Goal: Task Accomplishment & Management: Manage account settings

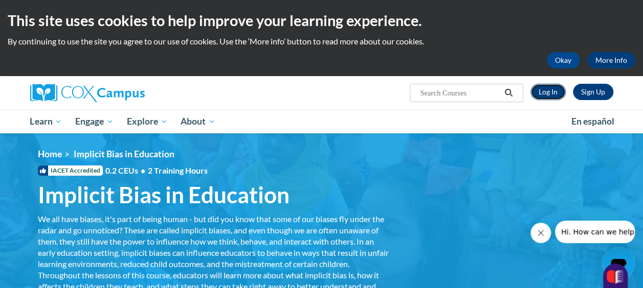
click at [548, 89] on link "Log In" at bounding box center [547, 92] width 35 height 16
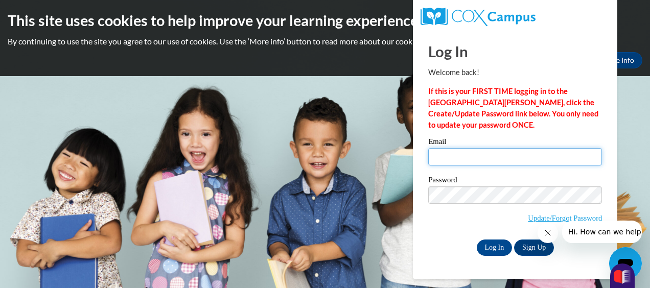
click at [498, 157] on input "Email" at bounding box center [515, 156] width 174 height 17
type input "[EMAIL_ADDRESS][DOMAIN_NAME]"
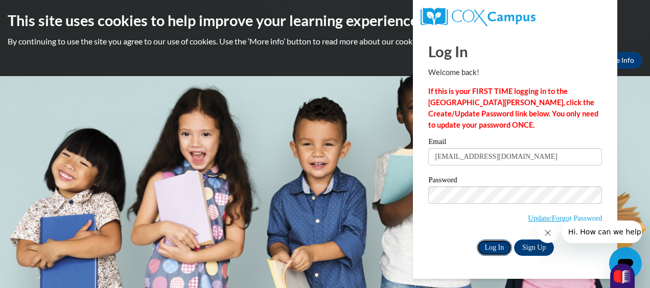
click at [491, 246] on input "Log In" at bounding box center [495, 248] width 36 height 16
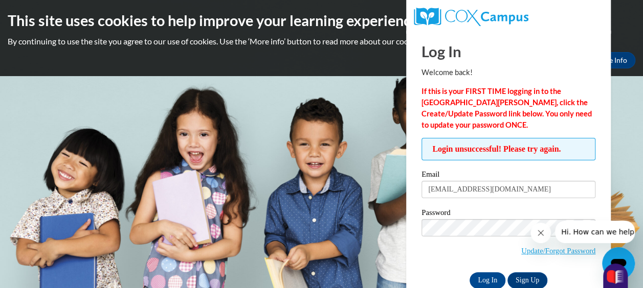
scroll to position [22, 0]
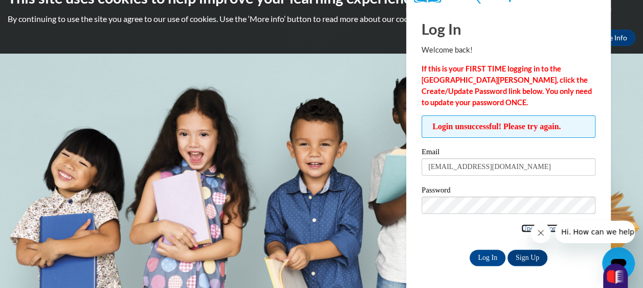
click at [525, 229] on link "Update/Forgot Password" at bounding box center [558, 228] width 74 height 8
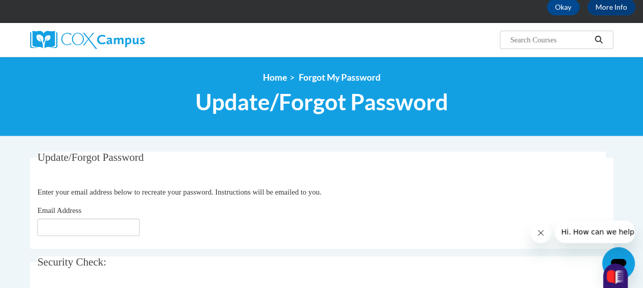
scroll to position [63, 0]
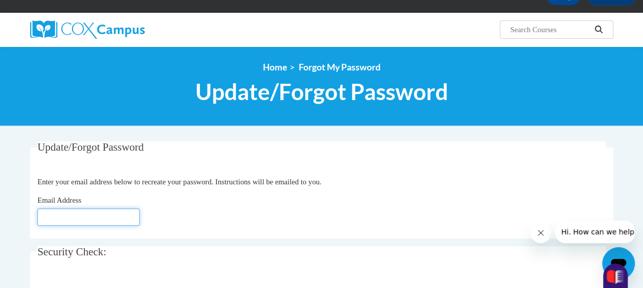
click at [116, 215] on input "Email Address" at bounding box center [88, 217] width 102 height 17
type input "komikab@ymcaatlanta.org"
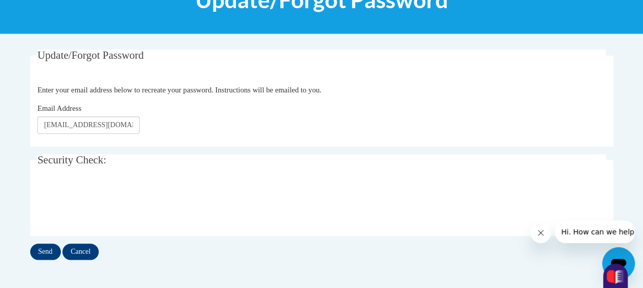
scroll to position [162, 0]
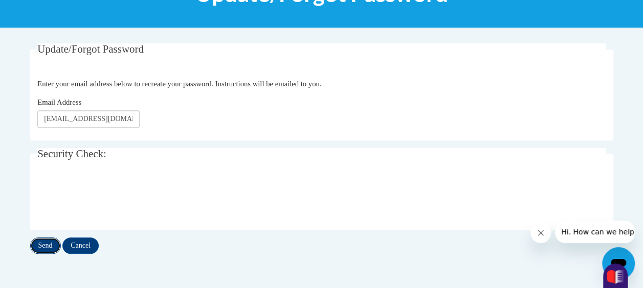
click at [45, 245] on input "Send" at bounding box center [45, 246] width 31 height 16
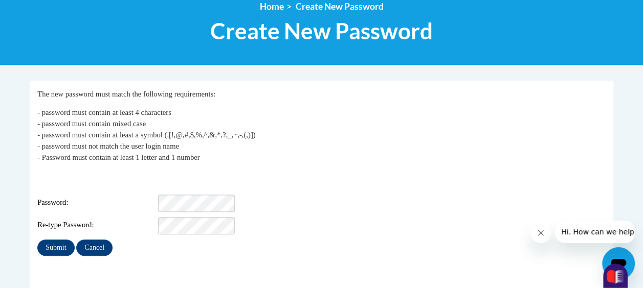
scroll to position [131, 0]
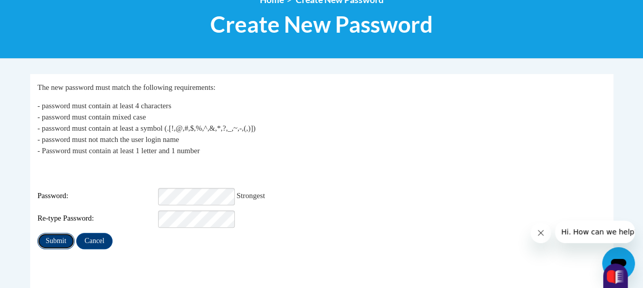
click at [54, 233] on input "Submit" at bounding box center [55, 241] width 37 height 16
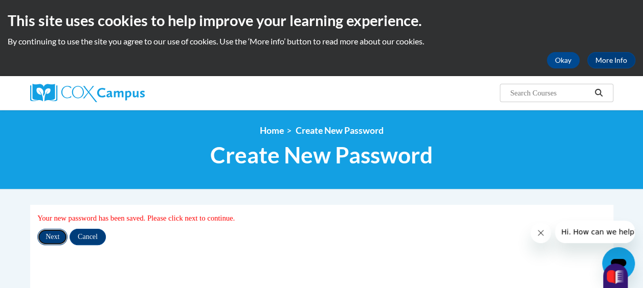
click at [65, 234] on input "Next" at bounding box center [52, 237] width 30 height 16
click at [558, 60] on button "Okay" at bounding box center [563, 60] width 33 height 16
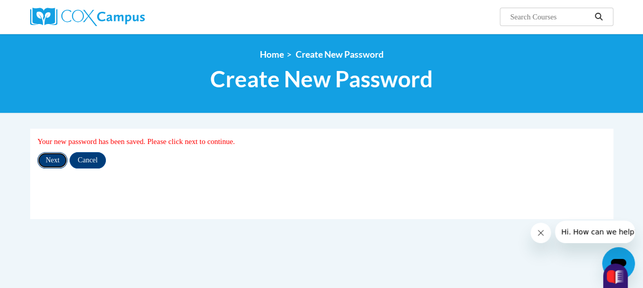
click at [53, 158] on input "Next" at bounding box center [52, 160] width 30 height 16
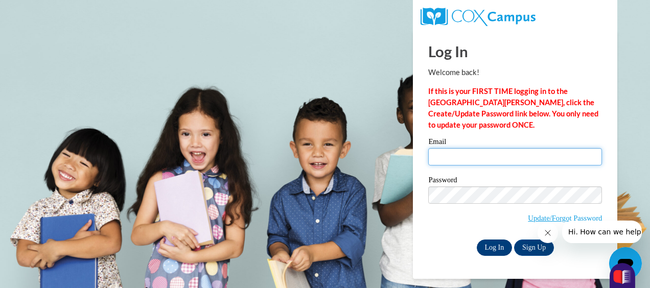
type input "komikab@ymcaatlanta.org"
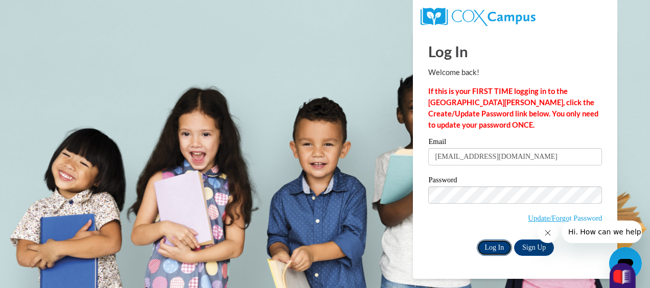
click at [499, 245] on input "Log In" at bounding box center [495, 248] width 36 height 16
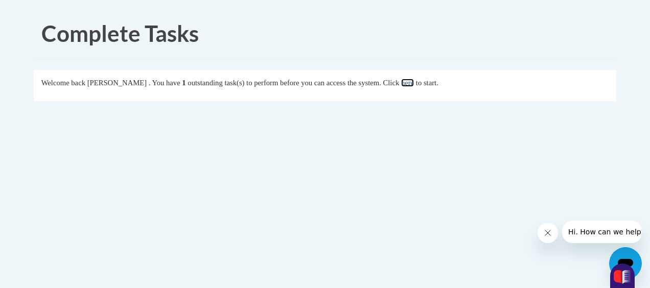
click at [414, 85] on link "here" at bounding box center [407, 83] width 13 height 8
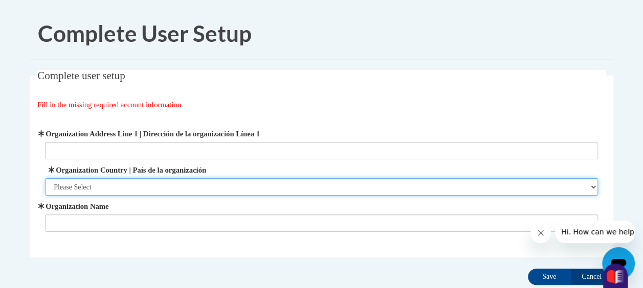
click at [592, 187] on select "Please Select [GEOGRAPHIC_DATA] | [GEOGRAPHIC_DATA] Outside of [GEOGRAPHIC_DATA…" at bounding box center [321, 186] width 553 height 17
select select "ad49bcad-a171-4b2e-b99c-48b446064914"
click at [45, 178] on select "Please Select [GEOGRAPHIC_DATA] | [GEOGRAPHIC_DATA] Outside of [GEOGRAPHIC_DATA…" at bounding box center [321, 186] width 553 height 17
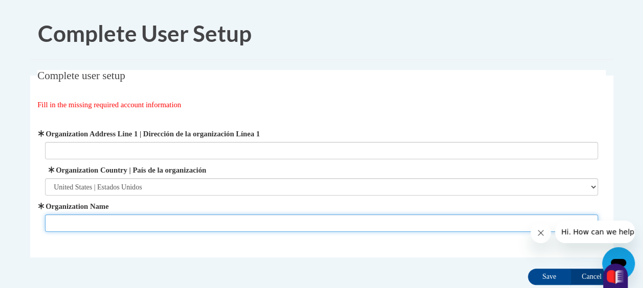
click at [465, 231] on input "Organization Name" at bounding box center [321, 223] width 553 height 17
type input "[PERSON_NAME] & [PERSON_NAME] Family YMCA"
type input "2220 Campbellton Road SW"
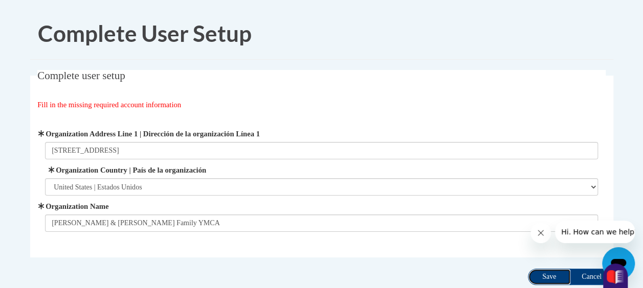
click at [543, 275] on input "Save" at bounding box center [549, 277] width 43 height 16
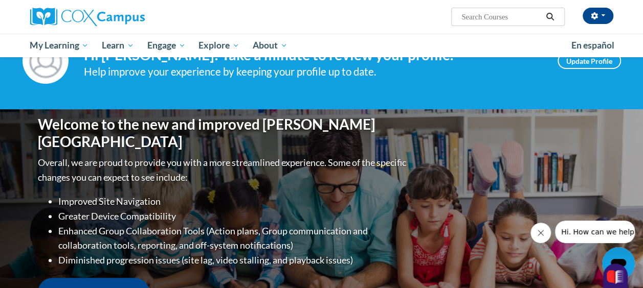
scroll to position [17, 0]
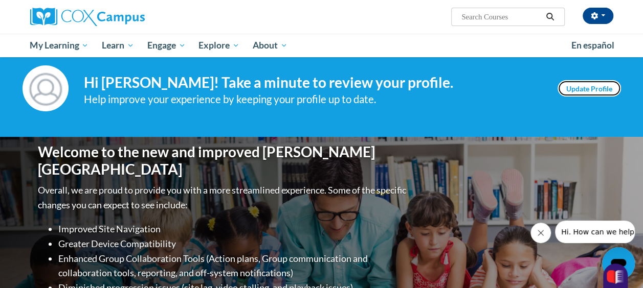
click at [589, 88] on link "Update Profile" at bounding box center [588, 88] width 63 height 16
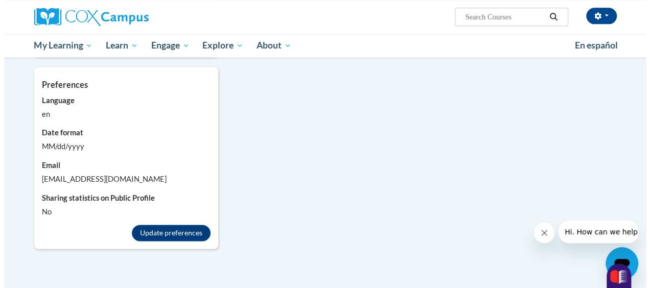
scroll to position [673, 0]
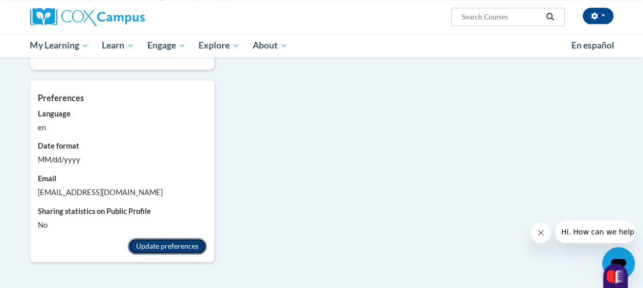
click at [167, 238] on button "Update preferences" at bounding box center [167, 246] width 79 height 16
